Goal: Task Accomplishment & Management: Complete application form

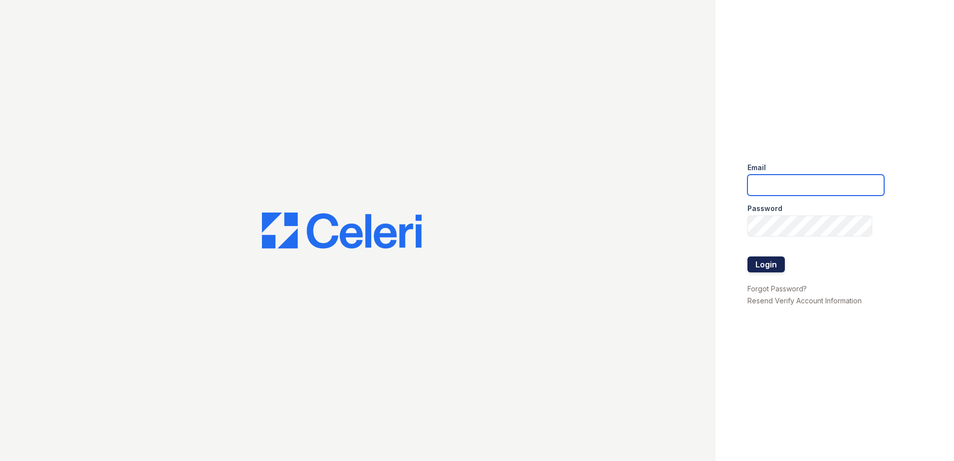
type input "renewhighridge@trinity-pm.com"
click at [774, 262] on button "Login" at bounding box center [766, 264] width 37 height 16
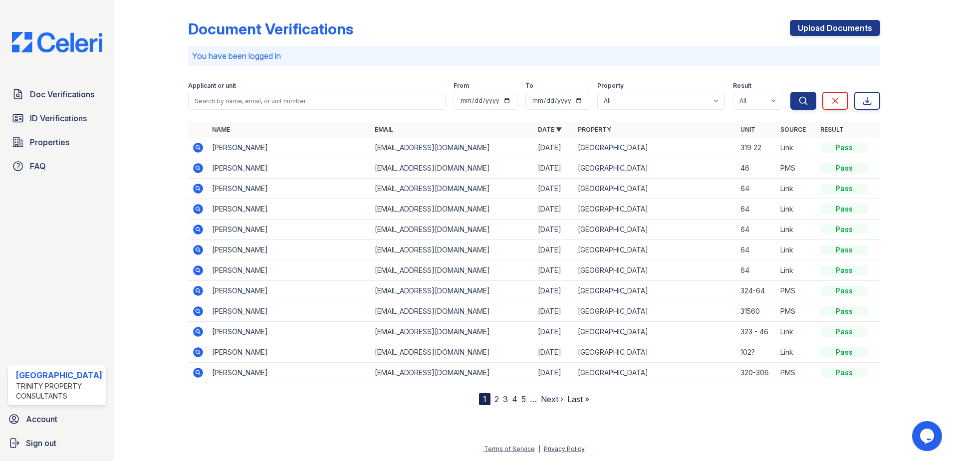
click at [200, 169] on icon at bounding box center [198, 168] width 10 height 10
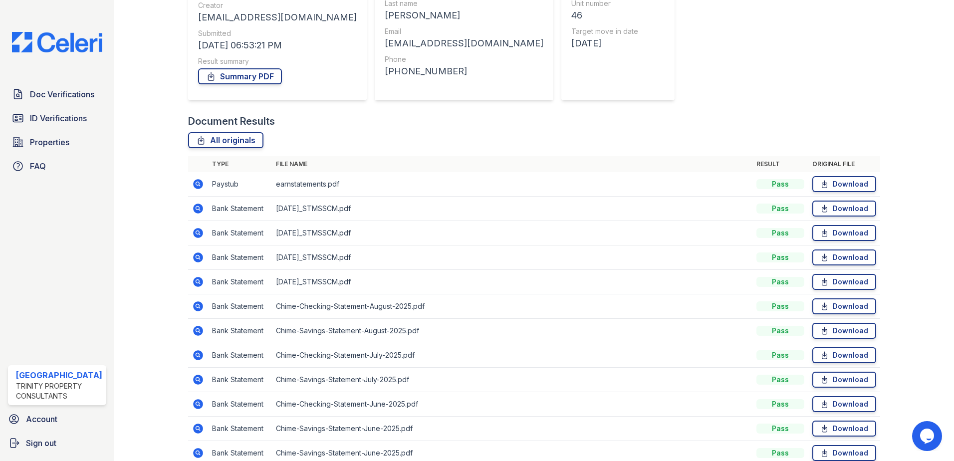
scroll to position [150, 0]
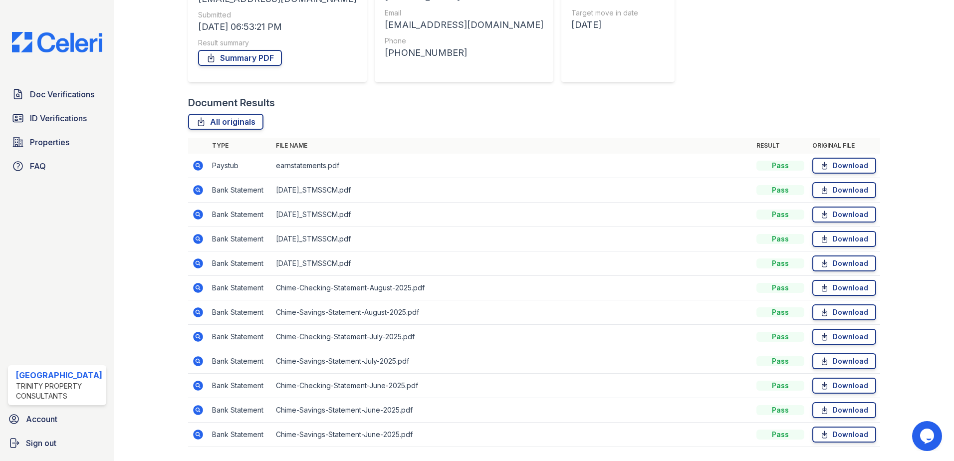
click at [198, 166] on icon at bounding box center [198, 166] width 10 height 10
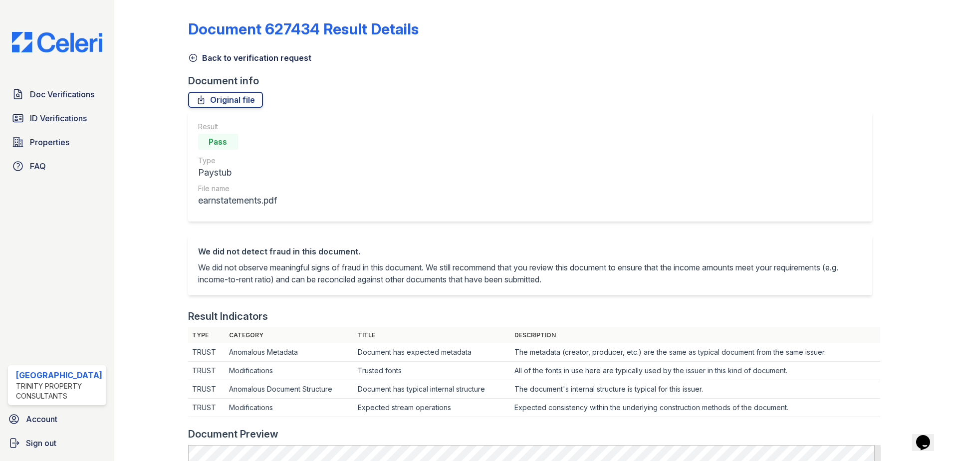
drag, startPoint x: 188, startPoint y: 58, endPoint x: 244, endPoint y: 72, distance: 57.3
click at [189, 58] on icon at bounding box center [192, 57] width 7 height 7
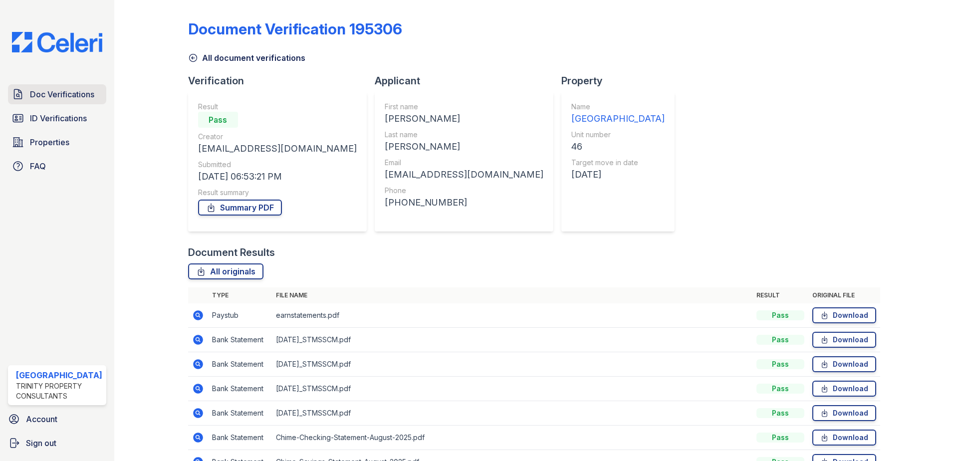
drag, startPoint x: 70, startPoint y: 93, endPoint x: 65, endPoint y: 100, distance: 8.6
click at [70, 93] on span "Doc Verifications" at bounding box center [62, 94] width 64 height 12
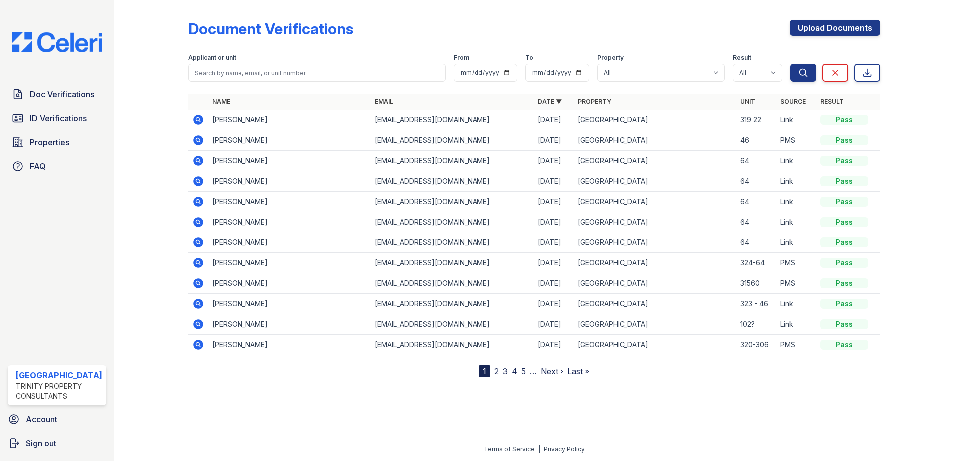
click at [198, 120] on icon at bounding box center [198, 120] width 12 height 12
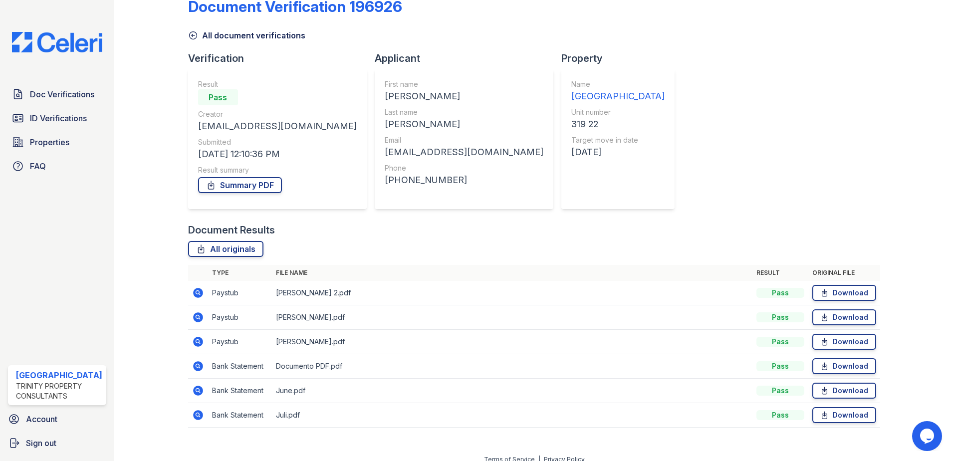
scroll to position [33, 0]
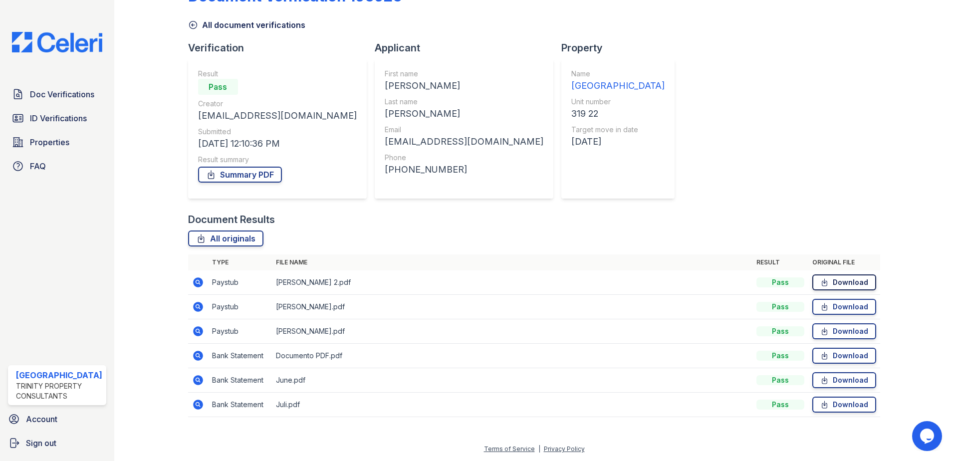
click at [855, 279] on link "Download" at bounding box center [844, 282] width 64 height 16
click at [845, 307] on link "Download" at bounding box center [844, 307] width 64 height 16
click at [845, 334] on link "Download" at bounding box center [844, 331] width 64 height 16
click at [843, 361] on link "Download" at bounding box center [844, 356] width 64 height 16
click at [845, 381] on link "Download" at bounding box center [844, 380] width 64 height 16
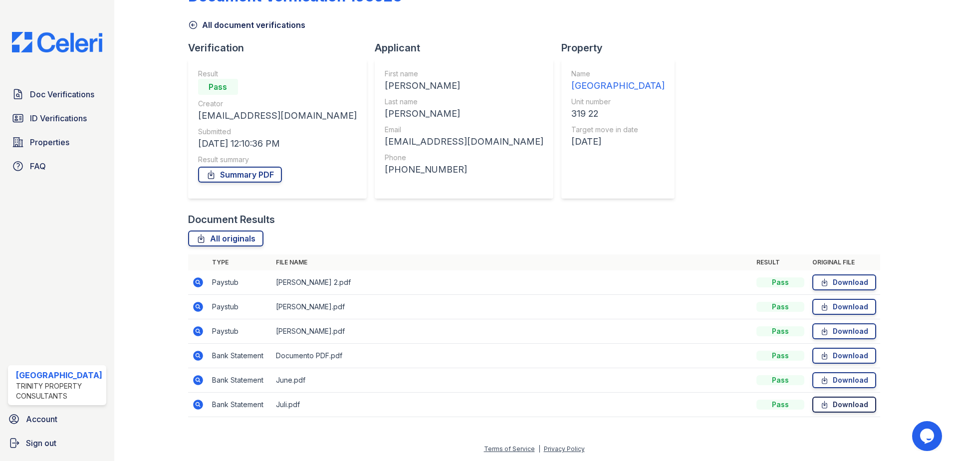
click at [845, 404] on link "Download" at bounding box center [844, 405] width 64 height 16
click at [258, 176] on link "Summary PDF" at bounding box center [240, 175] width 84 height 16
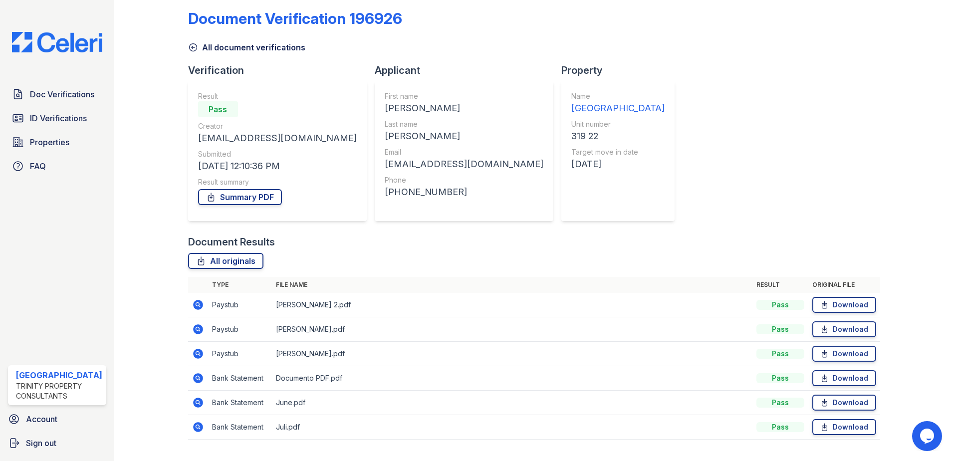
scroll to position [0, 0]
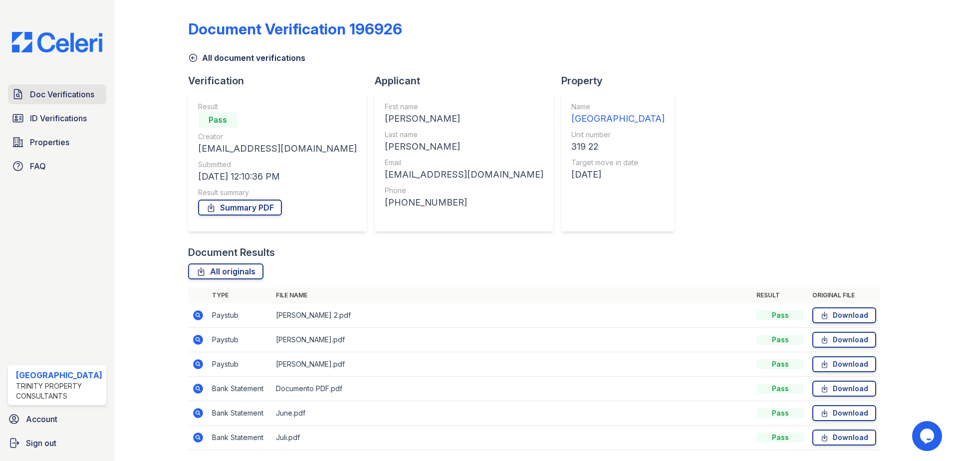
click at [37, 97] on span "Doc Verifications" at bounding box center [62, 94] width 64 height 12
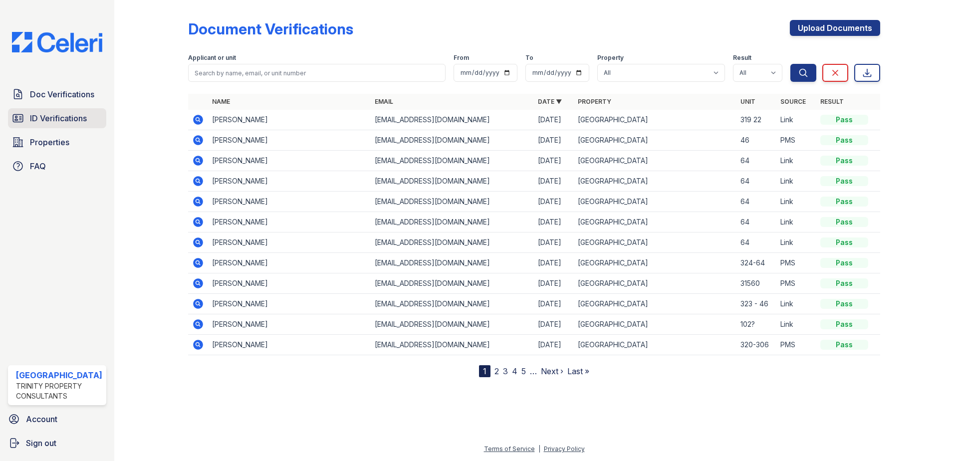
click at [52, 118] on span "ID Verifications" at bounding box center [58, 118] width 57 height 12
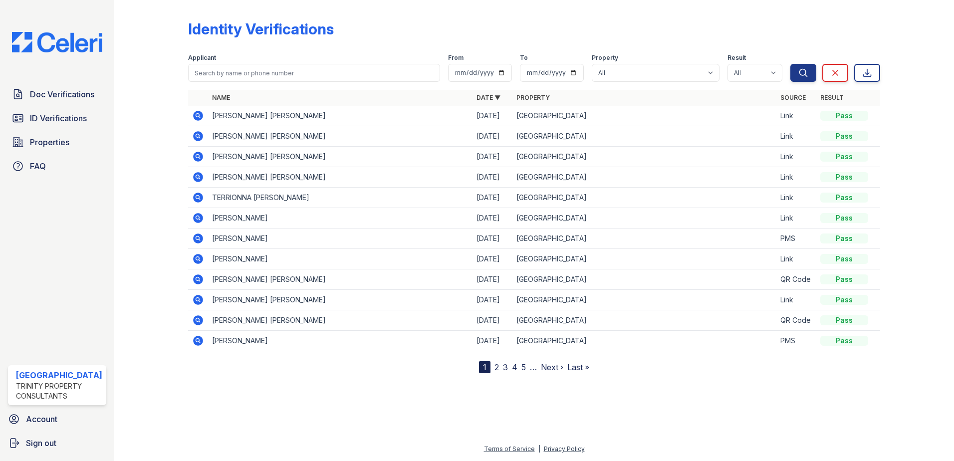
click at [198, 116] on icon at bounding box center [198, 116] width 12 height 12
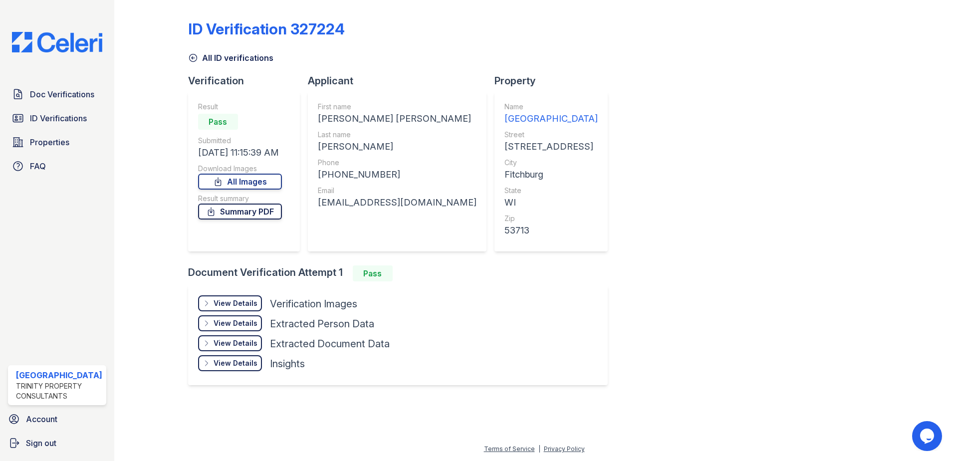
click at [248, 212] on link "Summary PDF" at bounding box center [240, 212] width 84 height 16
drag, startPoint x: 237, startPoint y: 305, endPoint x: 243, endPoint y: 303, distance: 5.8
click at [237, 305] on div "View Details" at bounding box center [236, 303] width 44 height 10
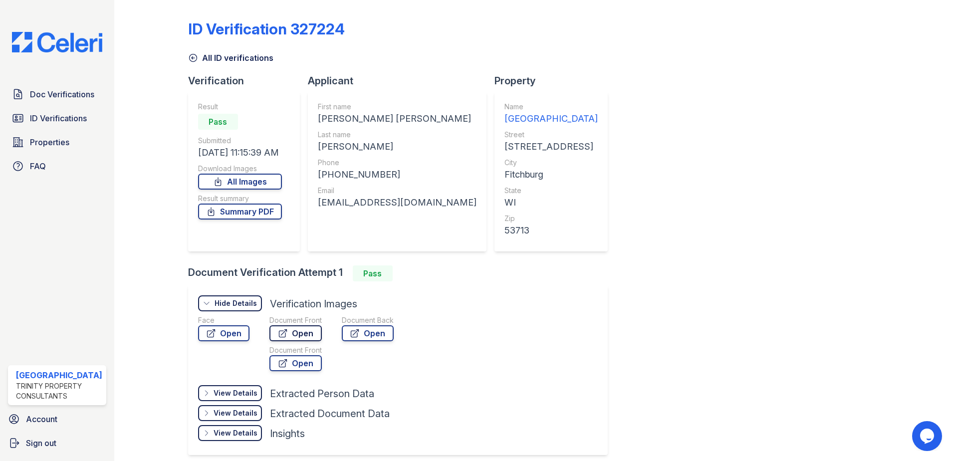
click at [302, 332] on link "Open" at bounding box center [295, 333] width 52 height 16
click at [368, 327] on link "Open" at bounding box center [368, 333] width 52 height 16
click at [190, 55] on icon at bounding box center [193, 58] width 10 height 10
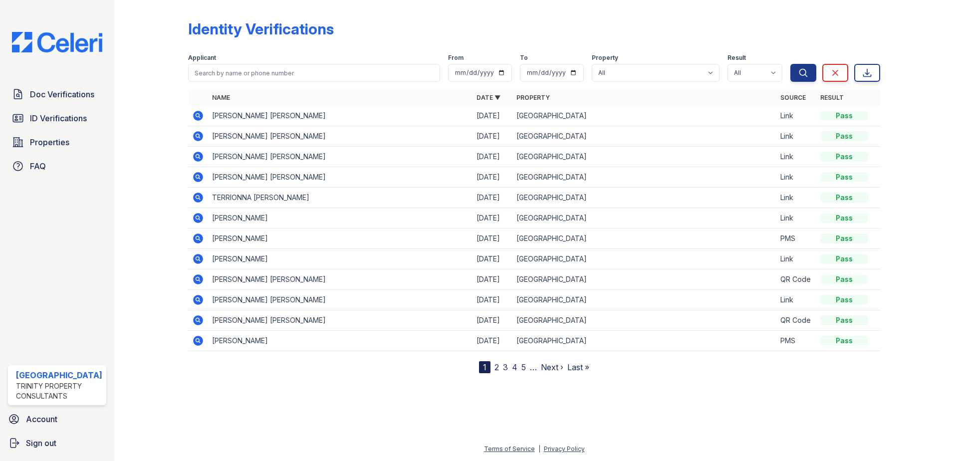
click at [672, 394] on div at bounding box center [534, 416] width 808 height 54
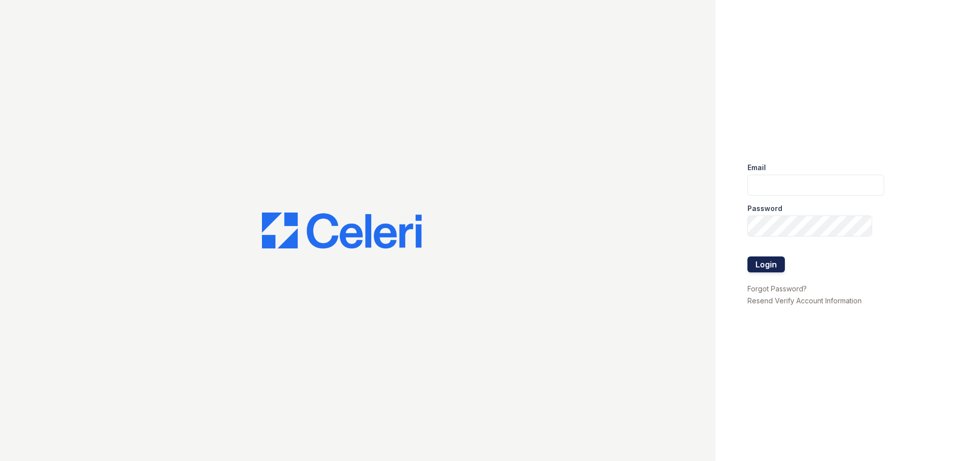
type input "[EMAIL_ADDRESS][DOMAIN_NAME]"
click at [770, 268] on button "Login" at bounding box center [766, 264] width 37 height 16
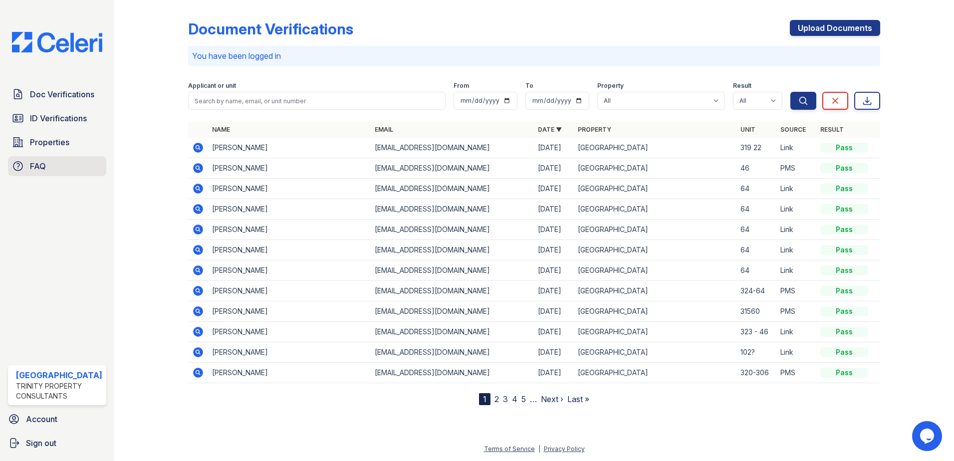
click at [77, 150] on link "Properties" at bounding box center [57, 142] width 98 height 20
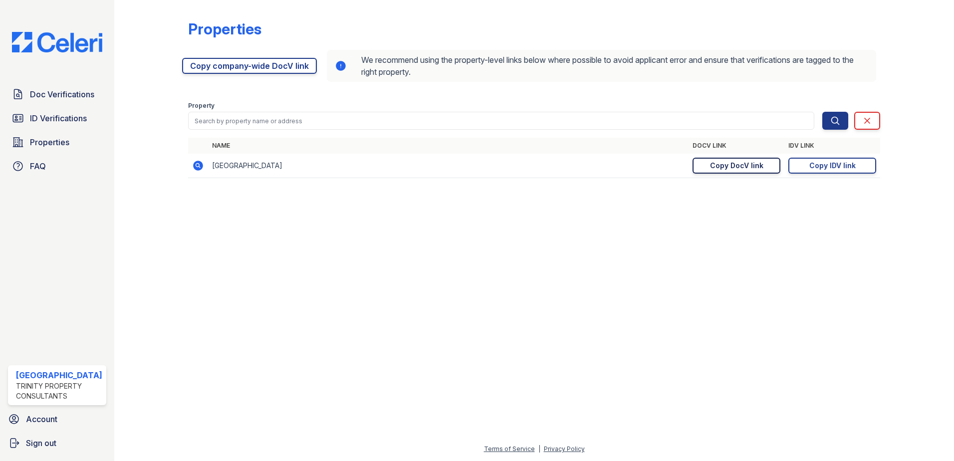
click at [757, 167] on div "Copy DocV link" at bounding box center [736, 166] width 53 height 10
drag, startPoint x: 58, startPoint y: 99, endPoint x: 63, endPoint y: 101, distance: 5.8
click at [58, 99] on span "Doc Verifications" at bounding box center [62, 94] width 64 height 12
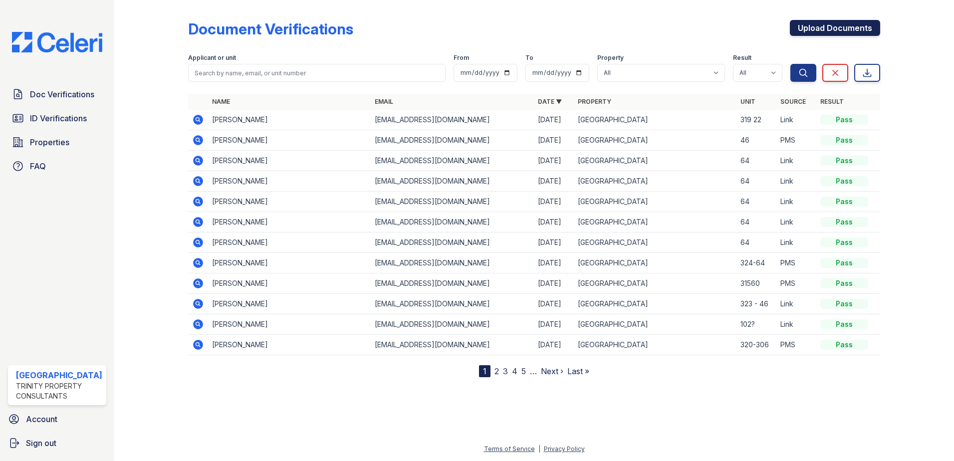
click at [826, 26] on link "Upload Documents" at bounding box center [835, 28] width 90 height 16
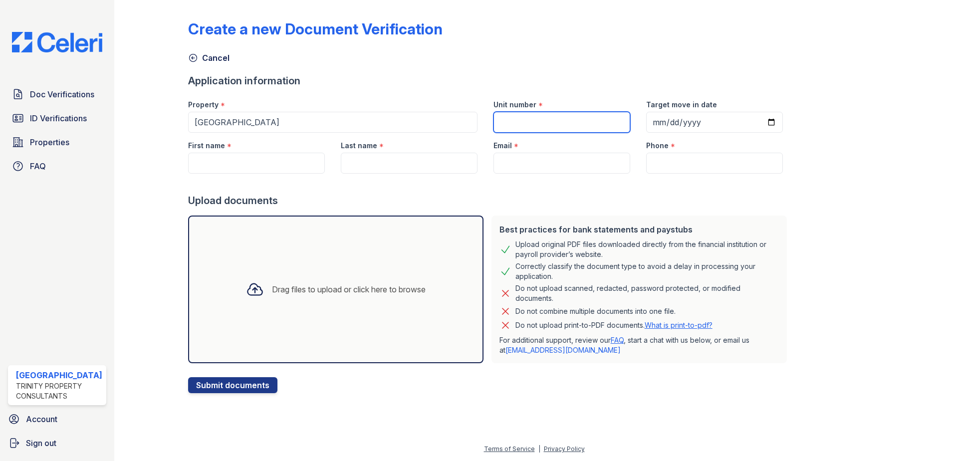
click at [548, 123] on input "Unit number" at bounding box center [562, 122] width 137 height 21
type input "321 208"
click at [200, 163] on input "First name" at bounding box center [256, 163] width 137 height 21
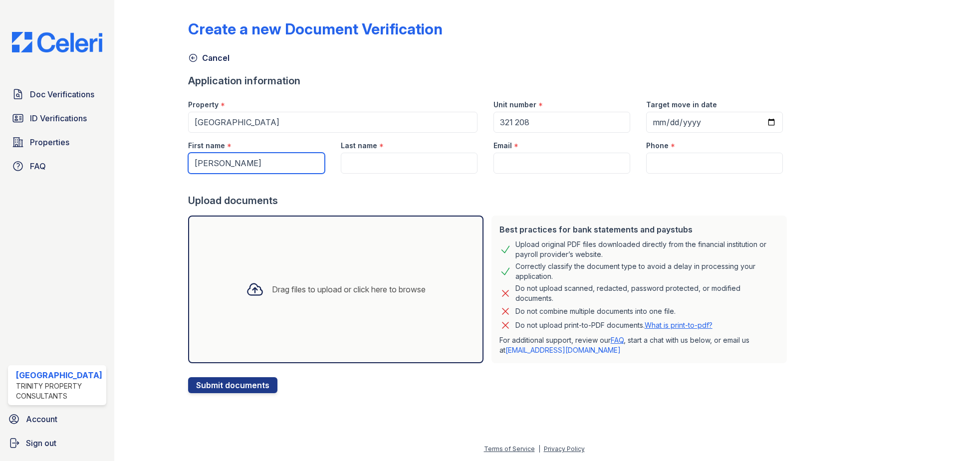
type input "[PERSON_NAME]"
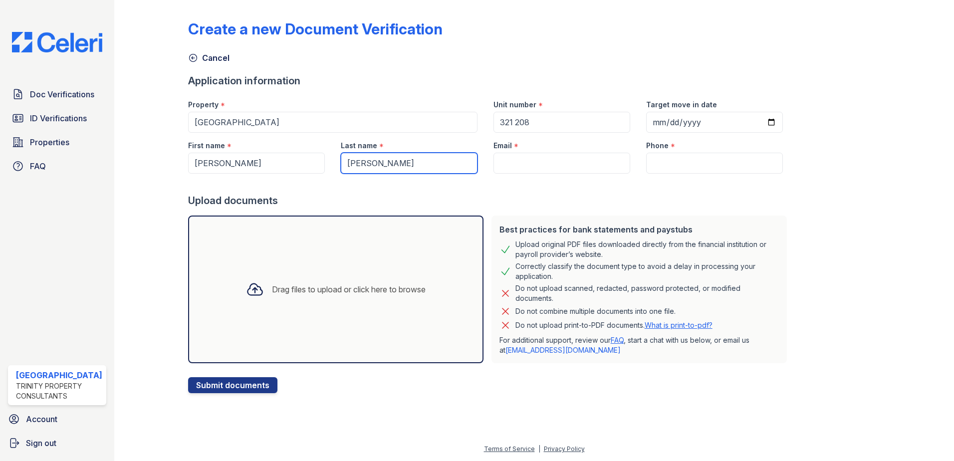
type input "[PERSON_NAME]"
click at [567, 154] on input "Email" at bounding box center [562, 163] width 137 height 21
paste input "[EMAIL_ADDRESS][DOMAIN_NAME]"
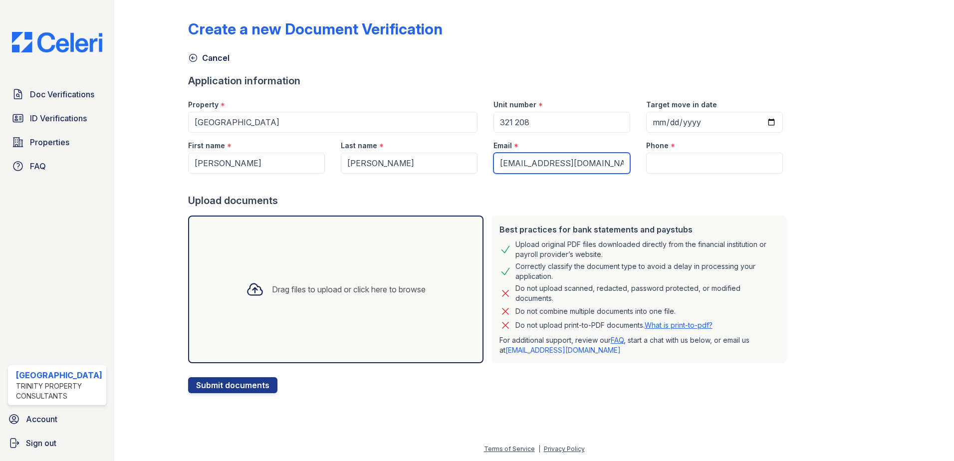
type input "[EMAIL_ADDRESS][DOMAIN_NAME]"
click at [683, 162] on input "Phone" at bounding box center [714, 163] width 137 height 21
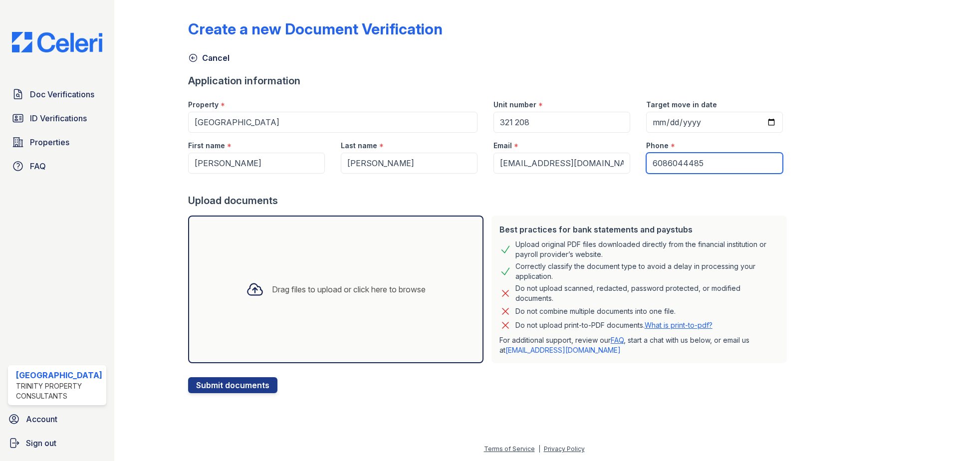
type input "6086044485"
click at [382, 254] on div "Drag files to upload or click here to browse" at bounding box center [335, 290] width 295 height 148
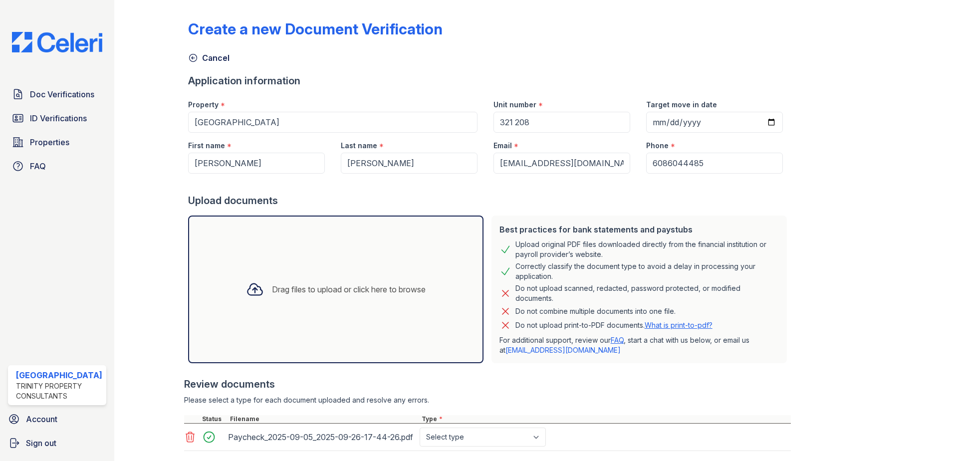
scroll to position [69, 0]
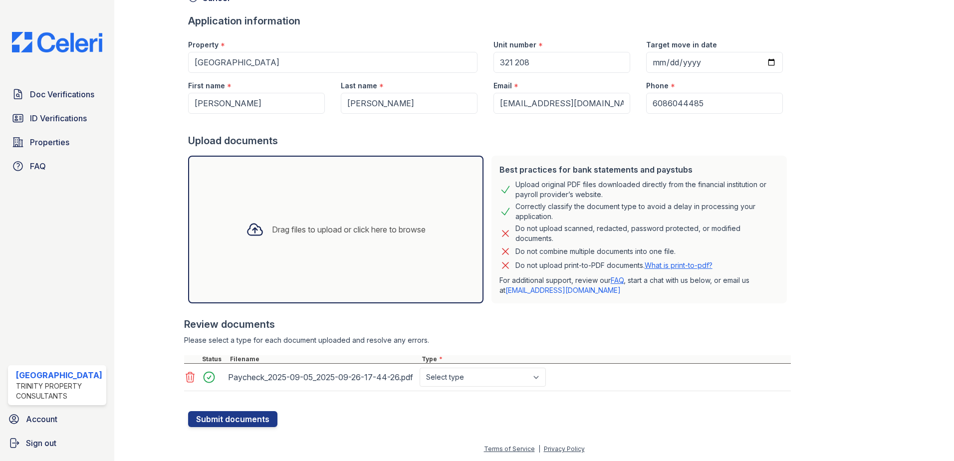
click at [322, 213] on div "Drag files to upload or click here to browse" at bounding box center [336, 230] width 196 height 34
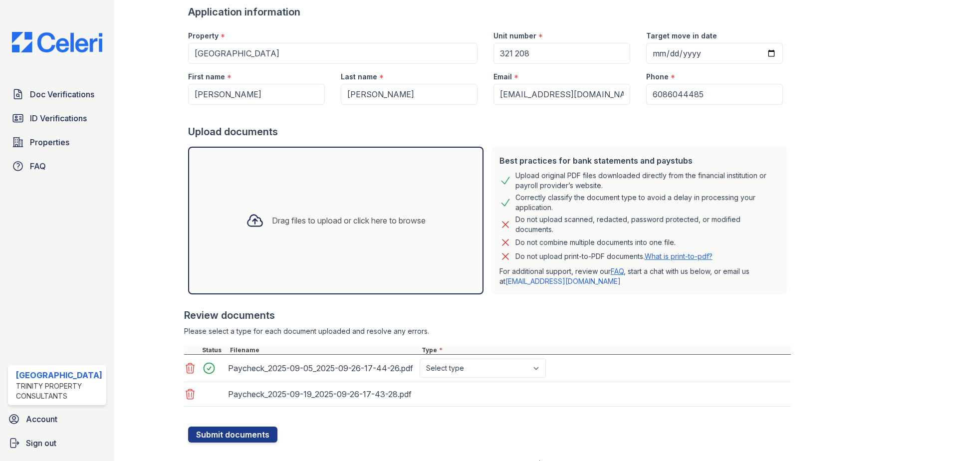
click at [287, 259] on div "Drag files to upload or click here to browse" at bounding box center [335, 221] width 295 height 148
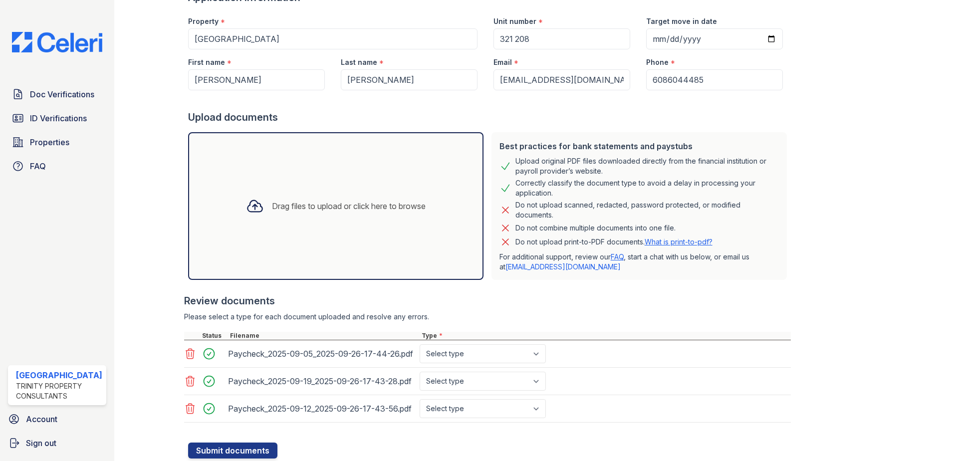
scroll to position [0, 0]
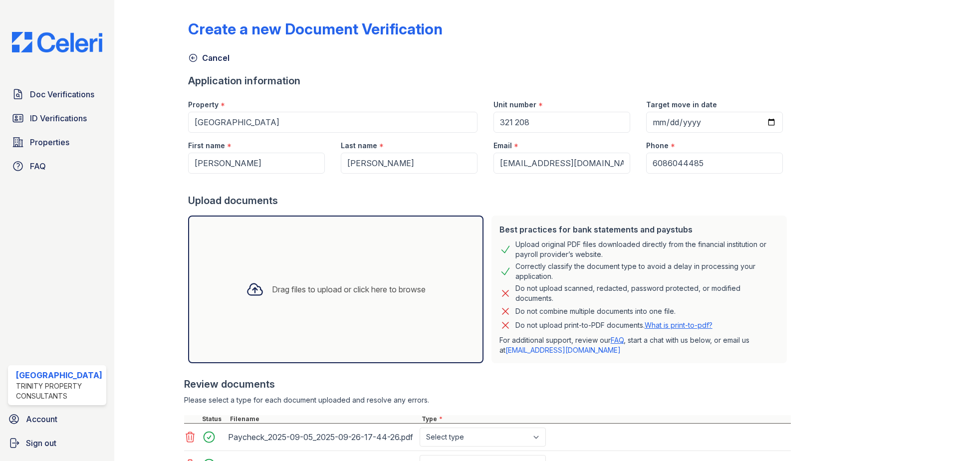
click at [333, 264] on div "Drag files to upload or click here to browse" at bounding box center [335, 290] width 295 height 148
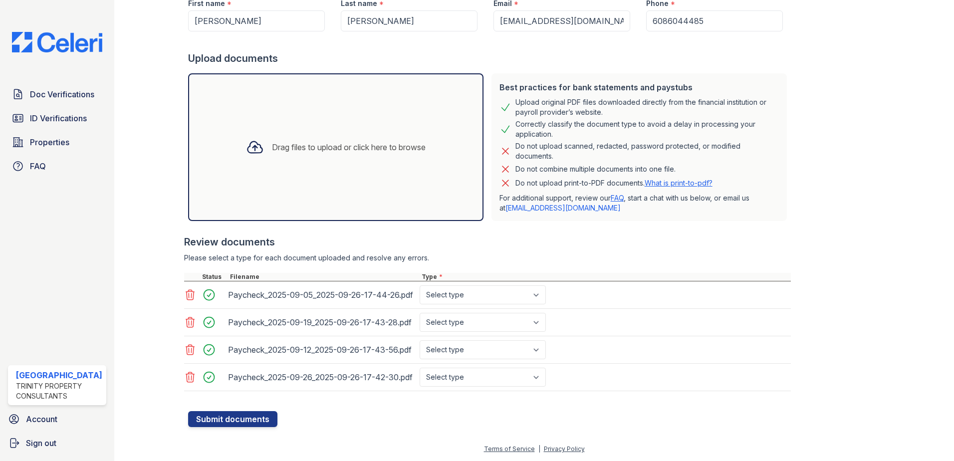
scroll to position [178, 0]
click at [266, 133] on div "Drag files to upload or click here to browse" at bounding box center [335, 147] width 295 height 148
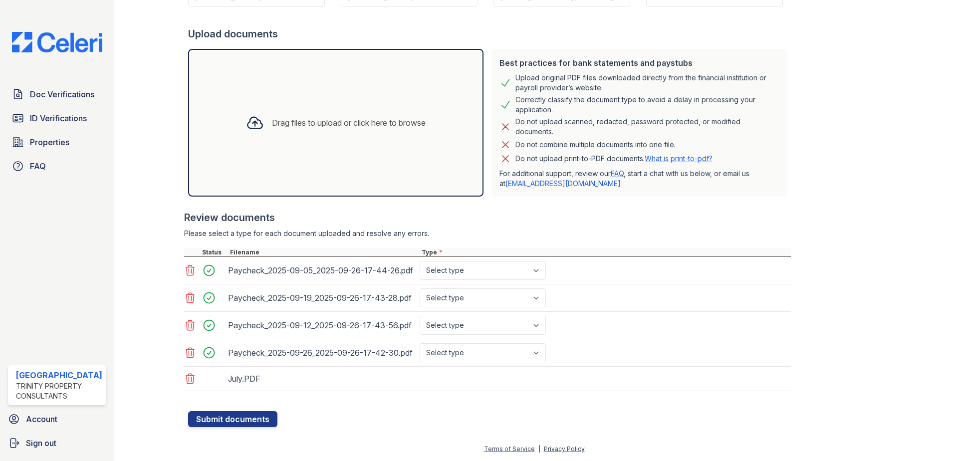
click at [292, 119] on div "Drag files to upload or click here to browse" at bounding box center [336, 123] width 196 height 34
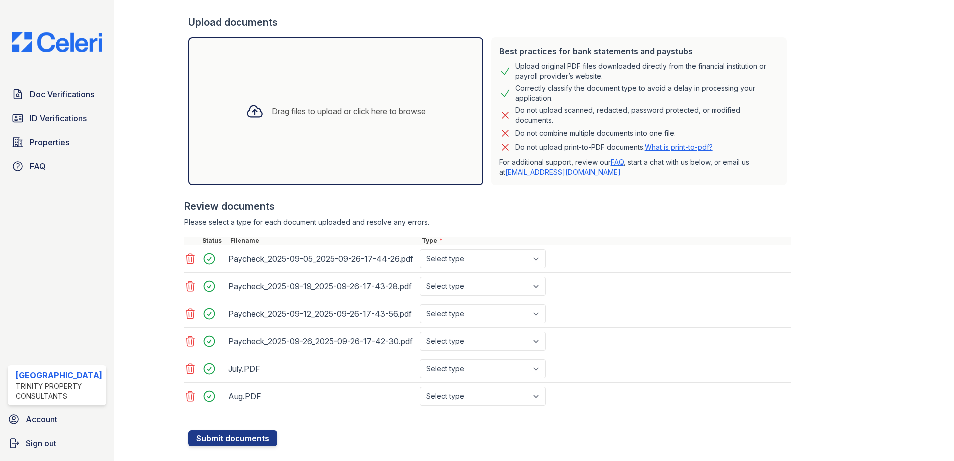
click at [281, 97] on div "Drag files to upload or click here to browse" at bounding box center [336, 111] width 196 height 34
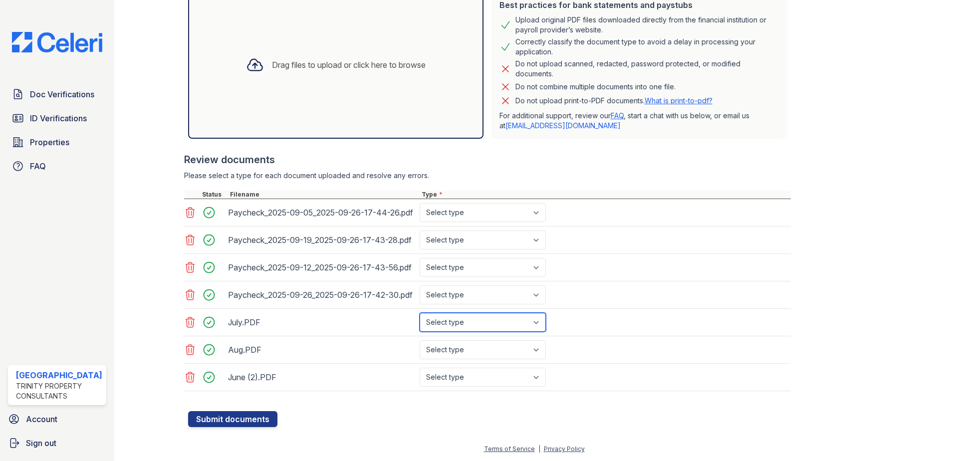
click at [463, 329] on select "Select type Paystub Bank Statement Offer Letter Tax Documents Benefit Award Let…" at bounding box center [483, 322] width 126 height 19
select select "bank_statement"
click at [420, 316] on select "Select type Paystub Bank Statement Offer Letter Tax Documents Benefit Award Let…" at bounding box center [483, 322] width 126 height 19
click at [470, 353] on select "Select type Paystub Bank Statement Offer Letter Tax Documents Benefit Award Let…" at bounding box center [483, 349] width 126 height 19
select select "bank_statement"
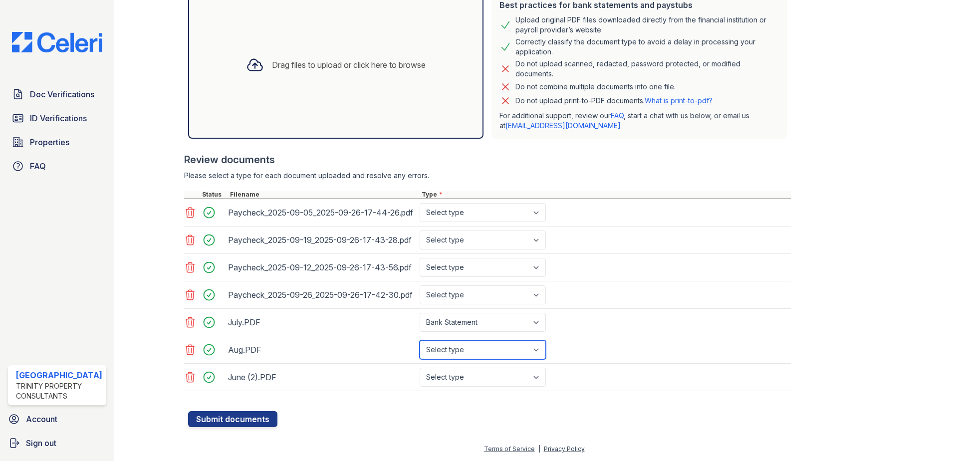
click at [420, 343] on select "Select type Paystub Bank Statement Offer Letter Tax Documents Benefit Award Let…" at bounding box center [483, 349] width 126 height 19
click at [475, 385] on select "Select type Paystub Bank Statement Offer Letter Tax Documents Benefit Award Let…" at bounding box center [483, 377] width 126 height 19
select select "bank_statement"
click at [420, 371] on select "Select type Paystub Bank Statement Offer Letter Tax Documents Benefit Award Let…" at bounding box center [483, 377] width 126 height 19
click at [231, 423] on button "Submit documents" at bounding box center [232, 419] width 89 height 16
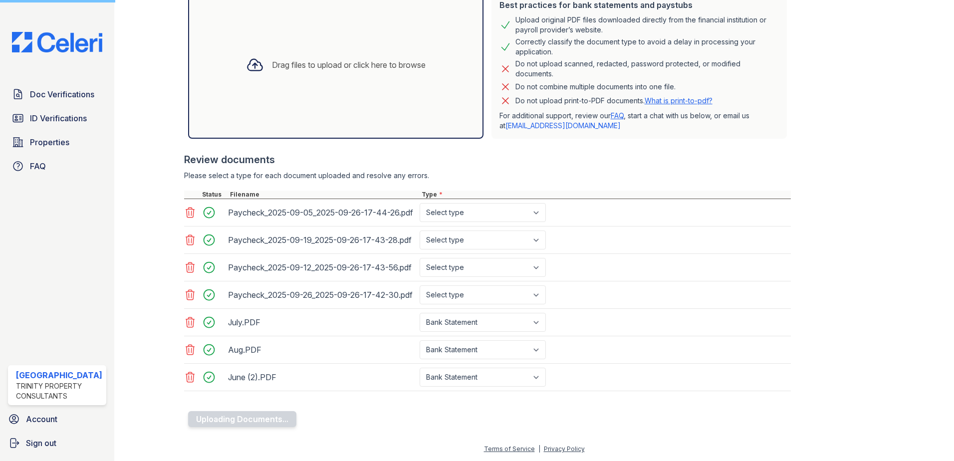
scroll to position [0, 0]
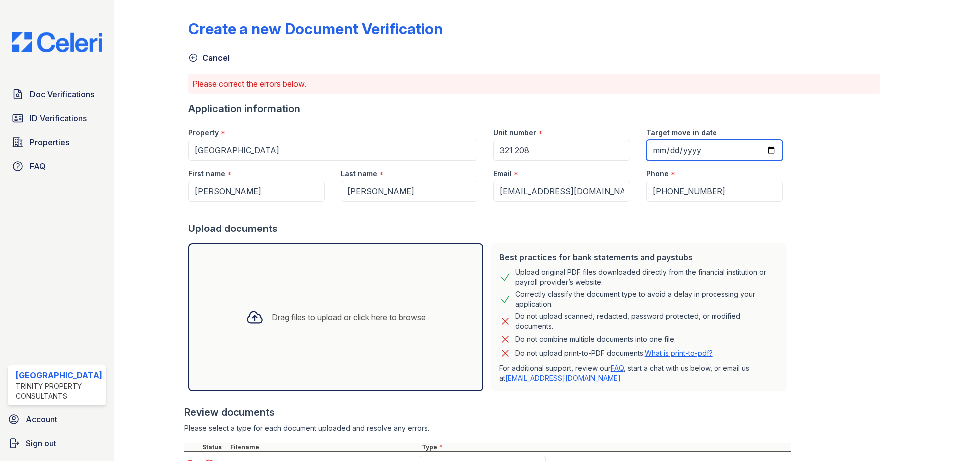
click at [759, 148] on input "Target move in date" at bounding box center [714, 150] width 137 height 21
type input "2025-09-29"
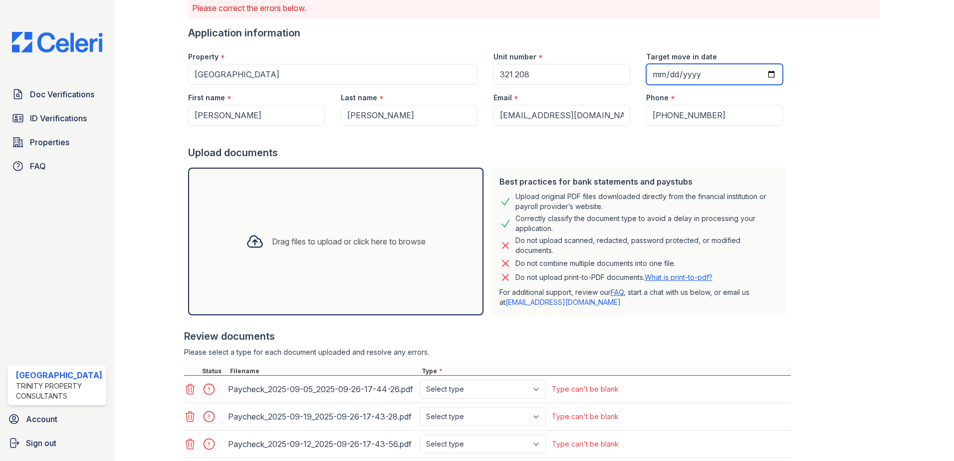
scroll to position [288, 0]
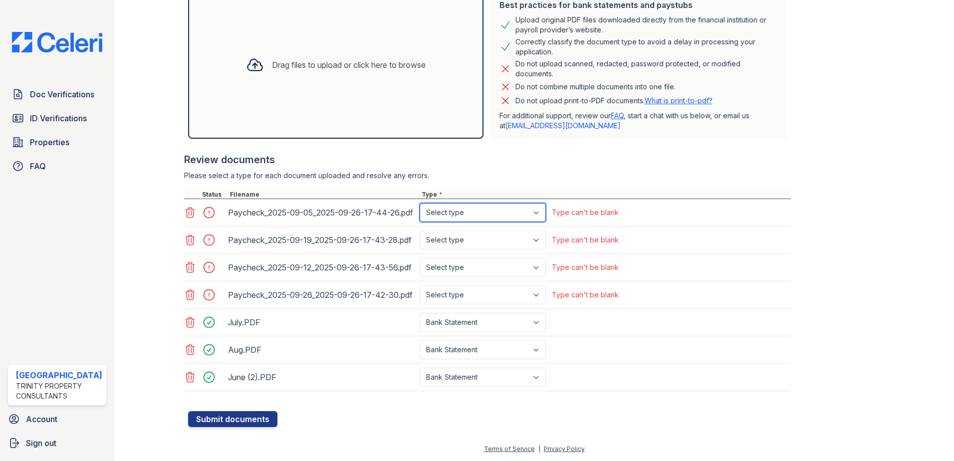
click at [491, 203] on select "Select type Paystub Bank Statement Offer Letter Tax Documents Benefit Award Let…" at bounding box center [483, 212] width 126 height 19
select select "paystub"
click at [420, 203] on select "Select type Paystub Bank Statement Offer Letter Tax Documents Benefit Award Let…" at bounding box center [483, 212] width 126 height 19
click at [484, 231] on select "Select type Paystub Bank Statement Offer Letter Tax Documents Benefit Award Let…" at bounding box center [483, 240] width 126 height 19
select select "paystub"
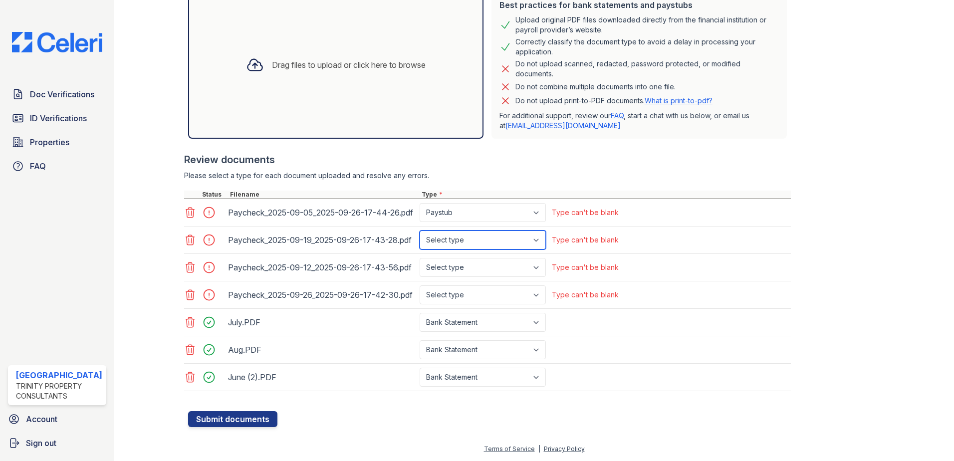
click at [420, 231] on select "Select type Paystub Bank Statement Offer Letter Tax Documents Benefit Award Let…" at bounding box center [483, 240] width 126 height 19
click at [478, 258] on select "Select type Paystub Bank Statement Offer Letter Tax Documents Benefit Award Let…" at bounding box center [483, 267] width 126 height 19
select select "paystub"
click at [420, 258] on select "Select type Paystub Bank Statement Offer Letter Tax Documents Benefit Award Let…" at bounding box center [483, 267] width 126 height 19
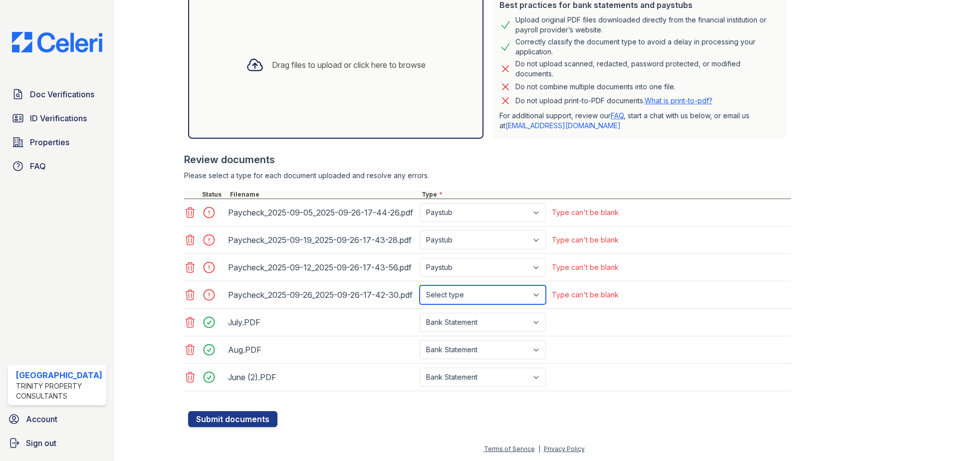
click at [479, 291] on select "Select type Paystub Bank Statement Offer Letter Tax Documents Benefit Award Let…" at bounding box center [483, 294] width 126 height 19
select select "paystub"
click at [420, 285] on select "Select type Paystub Bank Statement Offer Letter Tax Documents Benefit Award Let…" at bounding box center [483, 294] width 126 height 19
click at [239, 430] on div "Create a new Document Verification Cancel Please correct the errors below. Appl…" at bounding box center [534, 95] width 808 height 696
click at [259, 422] on button "Submit documents" at bounding box center [232, 419] width 89 height 16
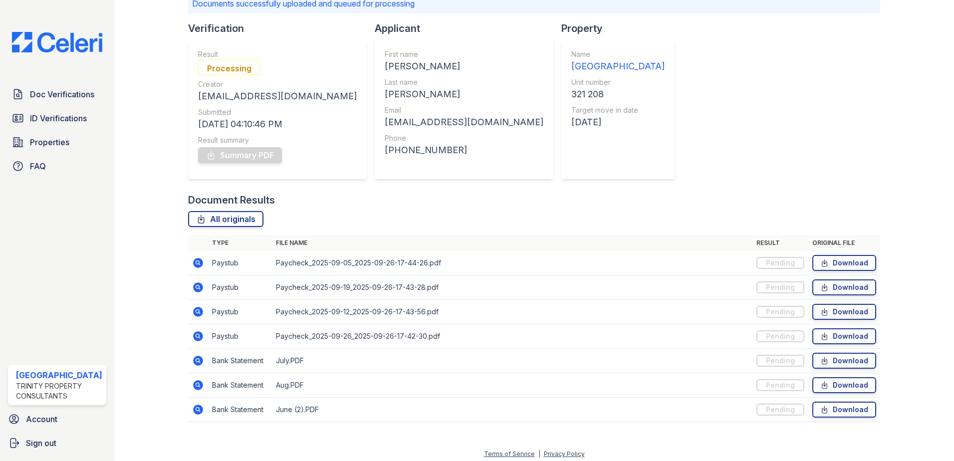
scroll to position [85, 0]
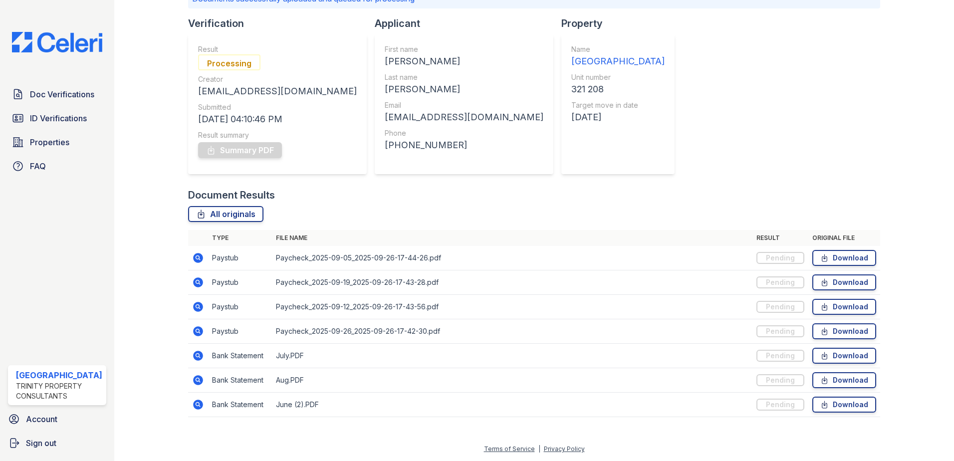
click at [148, 189] on div at bounding box center [159, 173] width 58 height 509
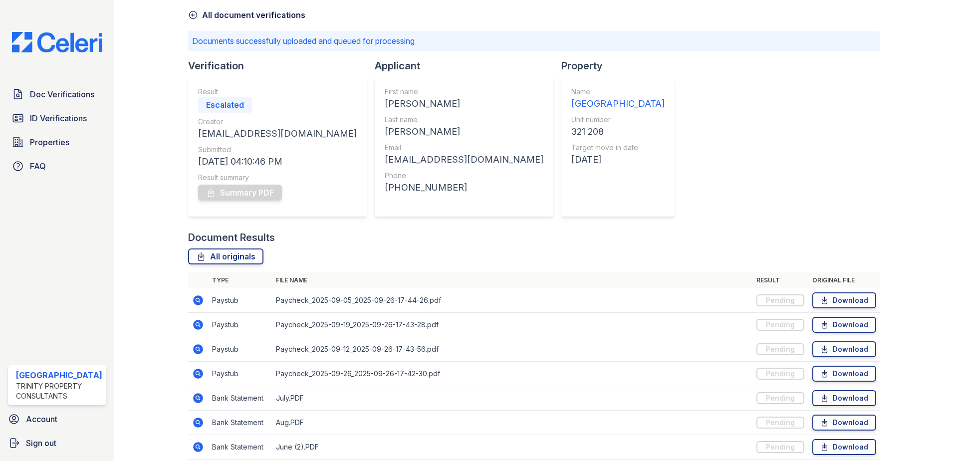
scroll to position [0, 0]
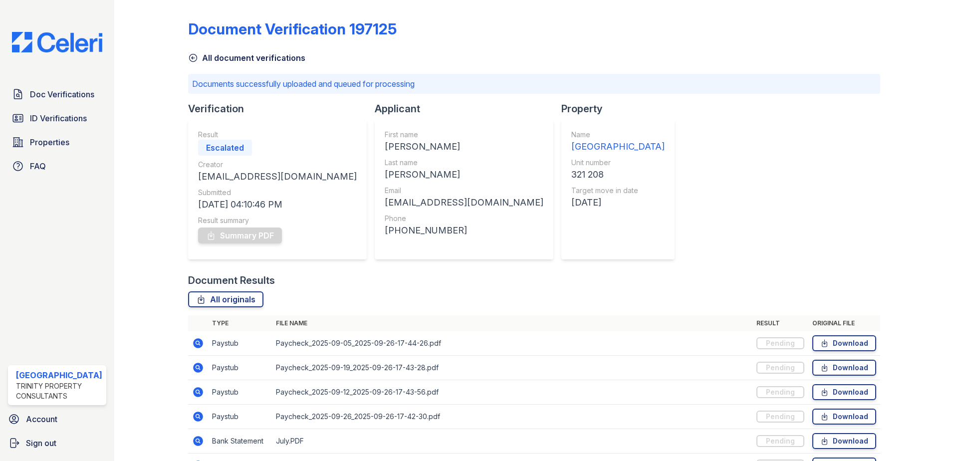
click at [190, 59] on icon at bounding box center [193, 58] width 10 height 10
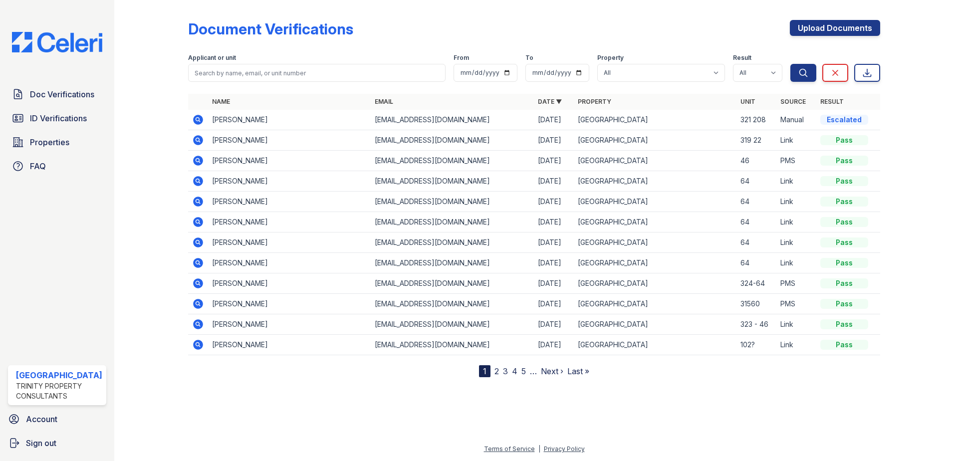
click at [196, 118] on icon at bounding box center [198, 120] width 12 height 12
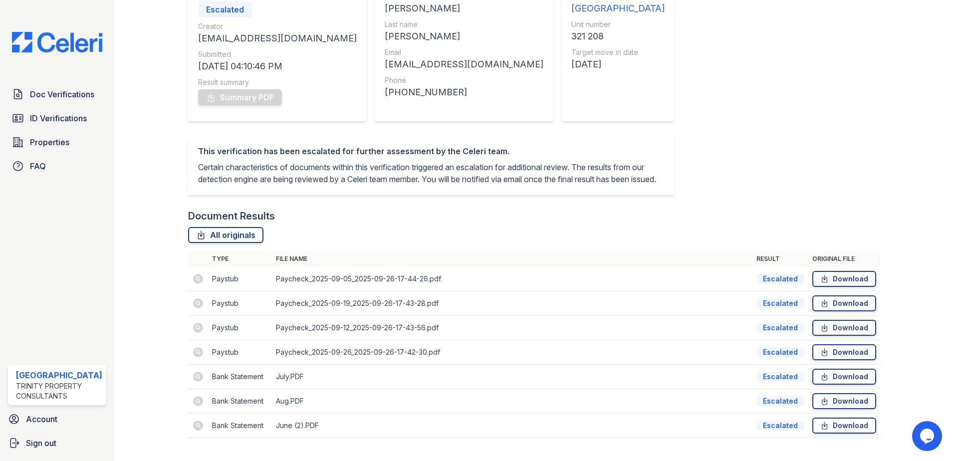
scroll to position [143, 0]
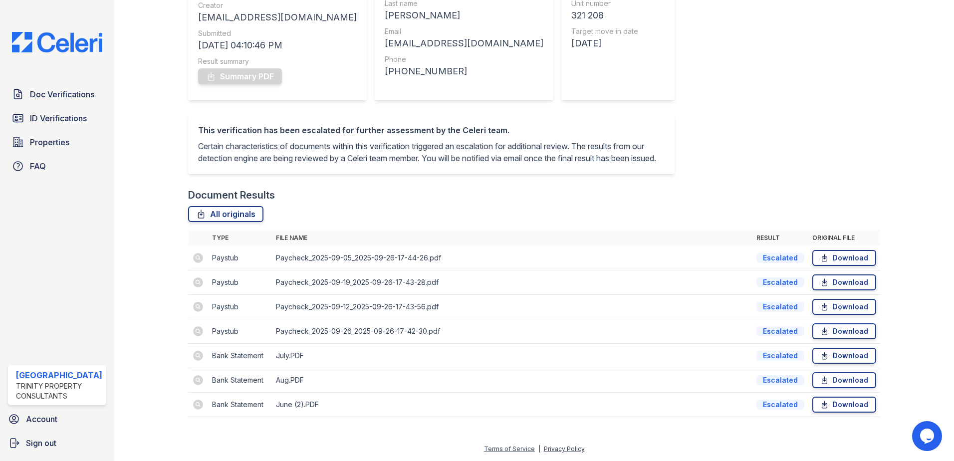
click at [644, 178] on div "Document Verification 197125 All document verifications Verification Result Esc…" at bounding box center [534, 150] width 693 height 554
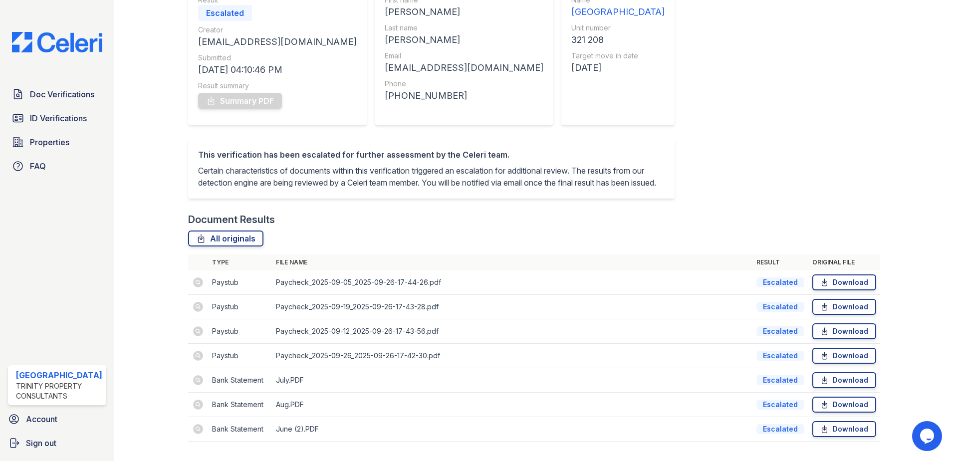
scroll to position [0, 0]
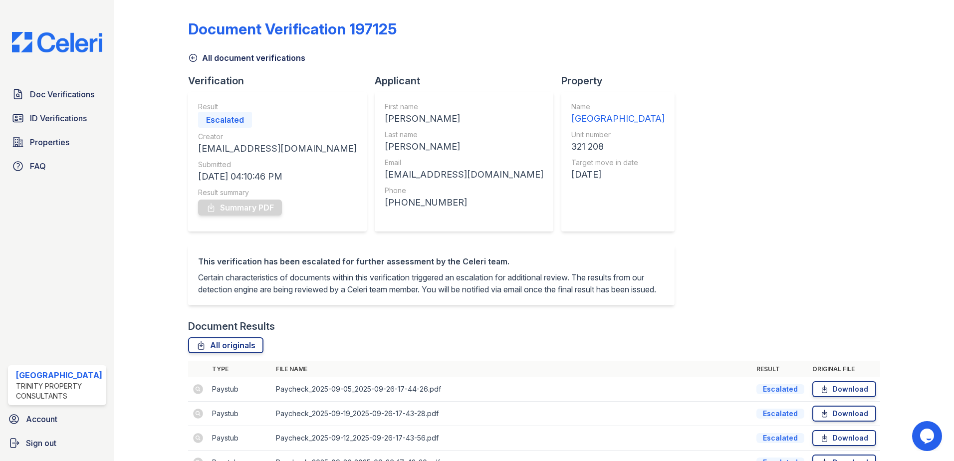
click at [198, 57] on link "All document verifications" at bounding box center [246, 58] width 117 height 12
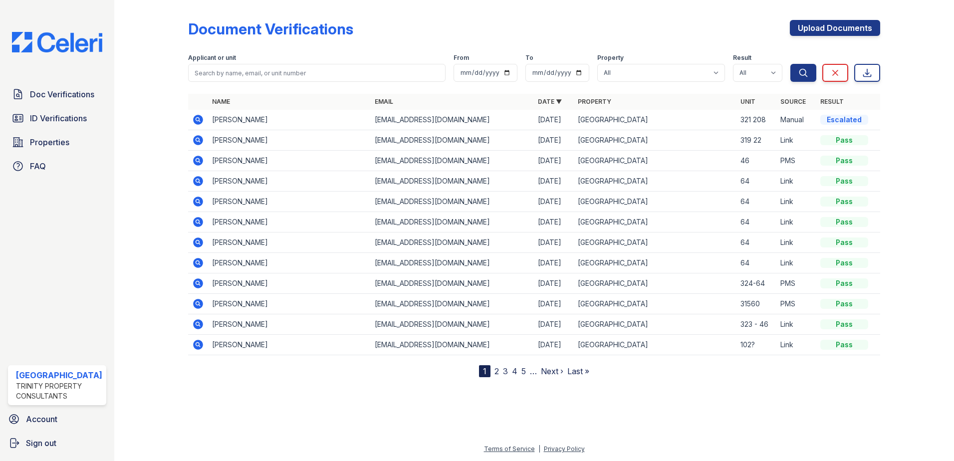
click at [194, 117] on icon at bounding box center [198, 120] width 10 height 10
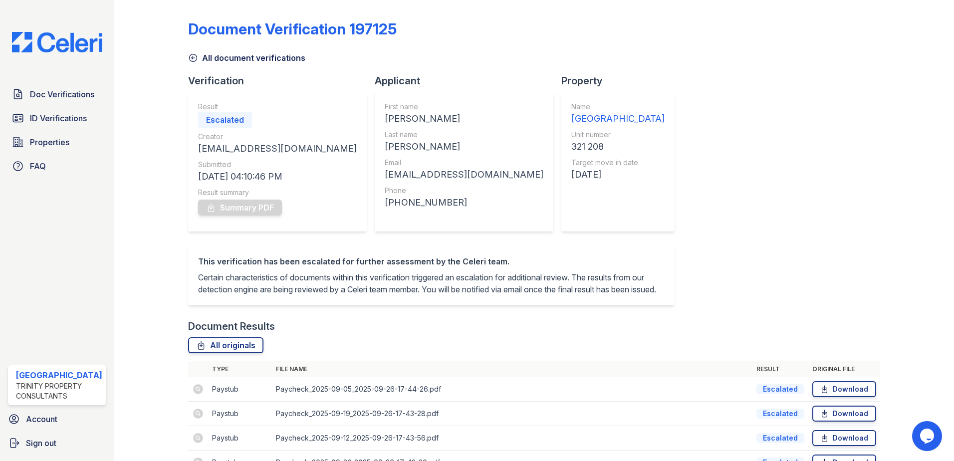
click at [193, 60] on icon at bounding box center [193, 58] width 10 height 10
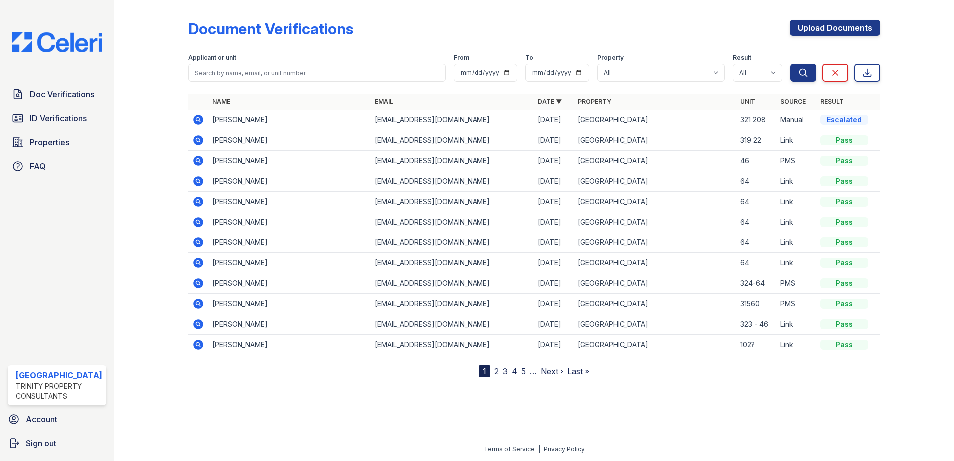
click at [244, 125] on td "[PERSON_NAME]" at bounding box center [289, 120] width 163 height 20
